Goal: Check status: Check status

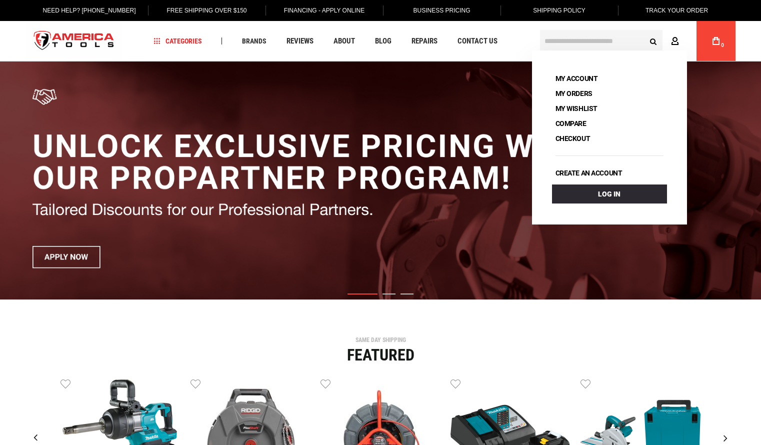
click at [678, 43] on icon at bounding box center [675, 41] width 8 height 9
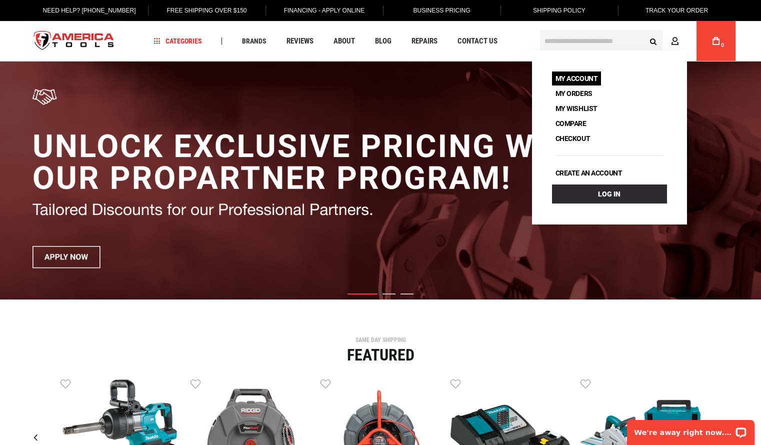
click at [580, 75] on link "My Account" at bounding box center [576, 78] width 49 height 14
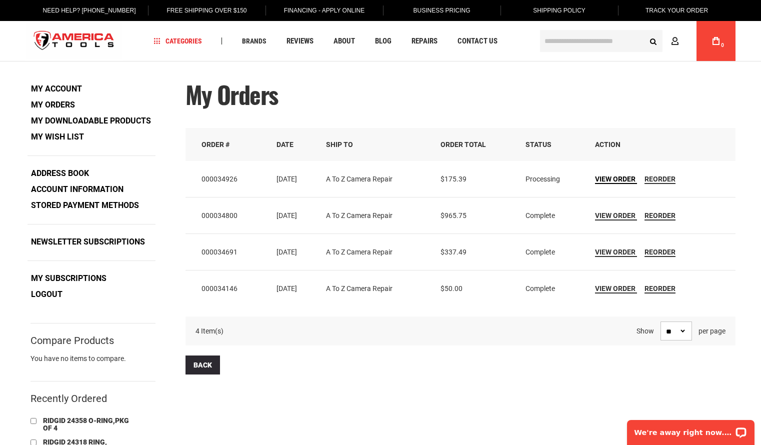
click at [623, 178] on span "View Order" at bounding box center [615, 179] width 40 height 8
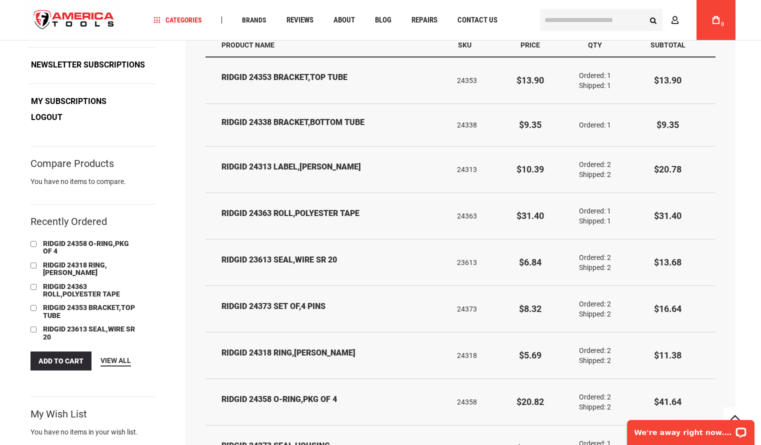
scroll to position [174, 0]
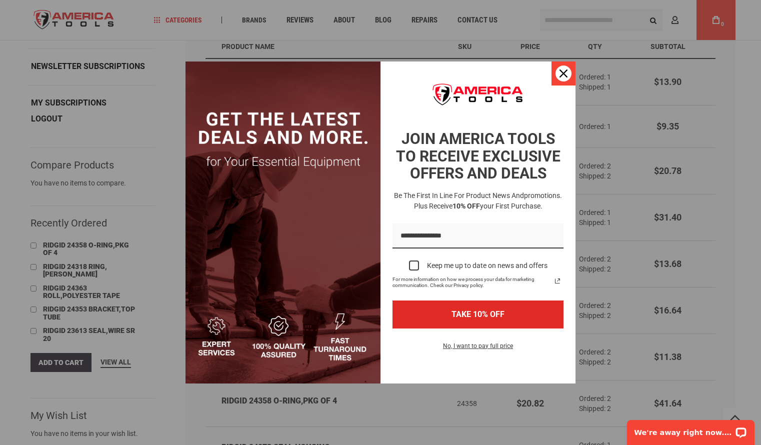
click at [559, 73] on div "Close" at bounding box center [563, 73] width 16 height 16
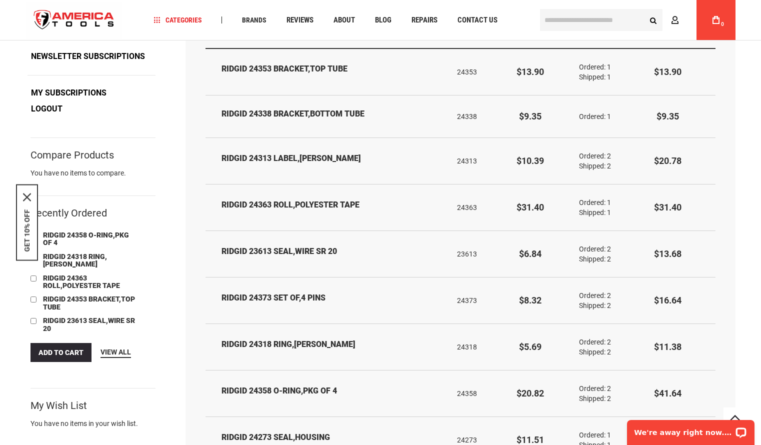
scroll to position [183, 0]
drag, startPoint x: 274, startPoint y: 112, endPoint x: 366, endPoint y: 110, distance: 92.0
click at [366, 110] on td "RIDGID 24338 BRACKET,BOTTOM TUBE" at bounding box center [327, 116] width 244 height 43
copy strong "RIDGID 24338 BRACKET,BOTTOM TUBE"
